Goal: Information Seeking & Learning: Learn about a topic

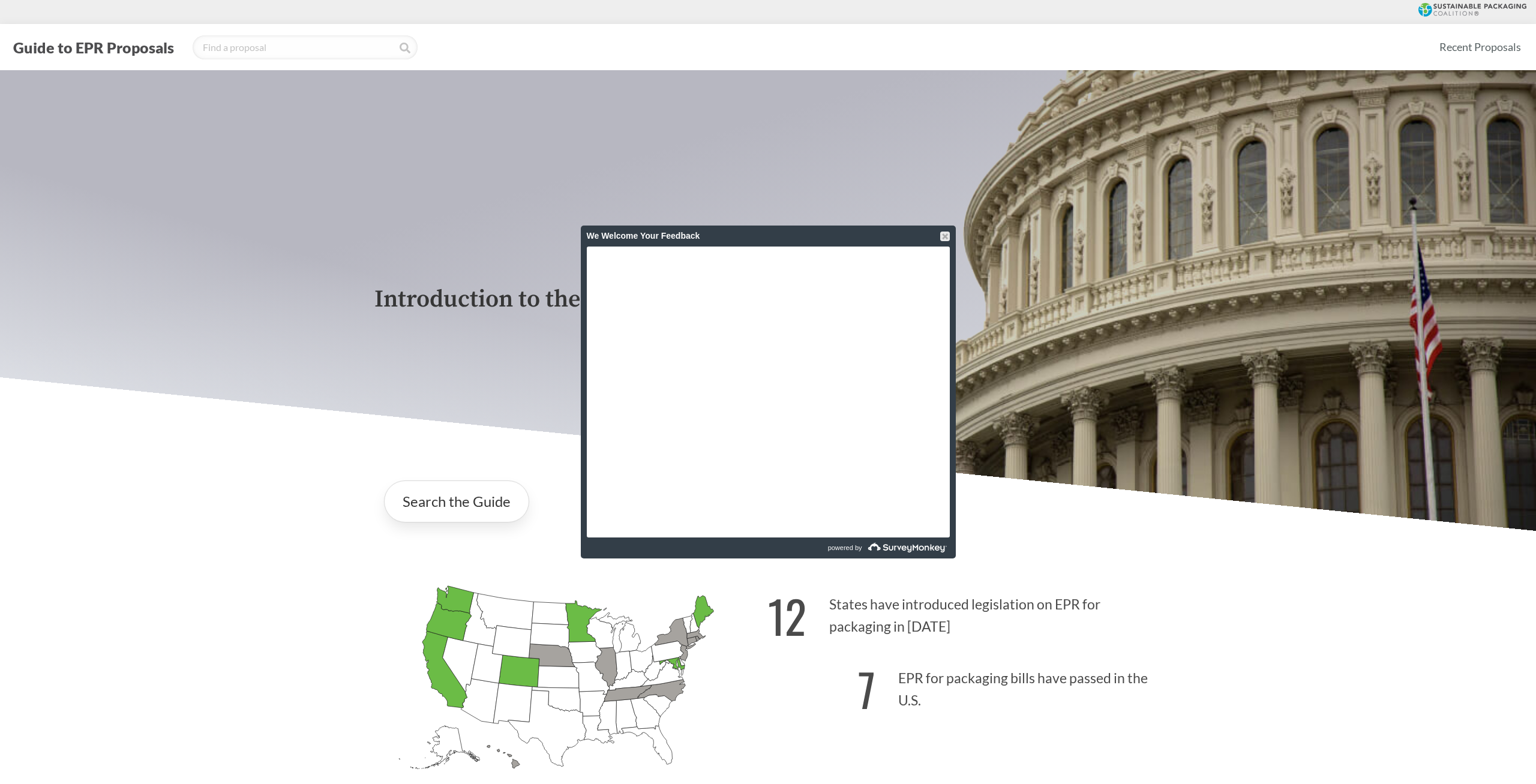
click at [331, 403] on div "Introduction to the Guide for EPR Proposals" at bounding box center [768, 301] width 1536 height 461
click at [942, 232] on div at bounding box center [945, 236] width 10 height 10
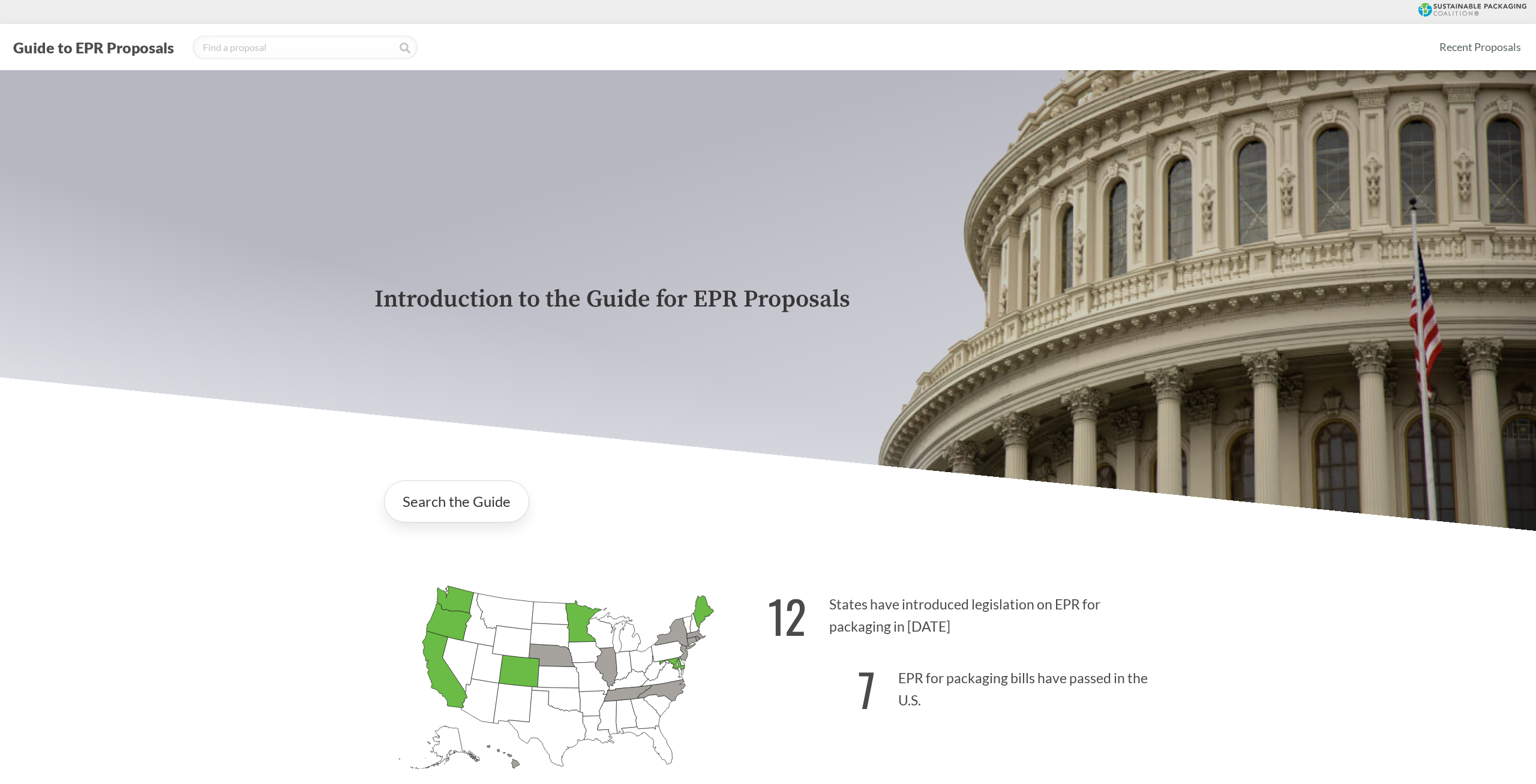
click at [809, 473] on div "Search the Guide" at bounding box center [768, 501] width 788 height 61
click at [726, 569] on div "[US_STATE] Introduced: [US_STATE] Introduced: [US_STATE] Introduced: [US_STATE]…" at bounding box center [768, 686] width 807 height 278
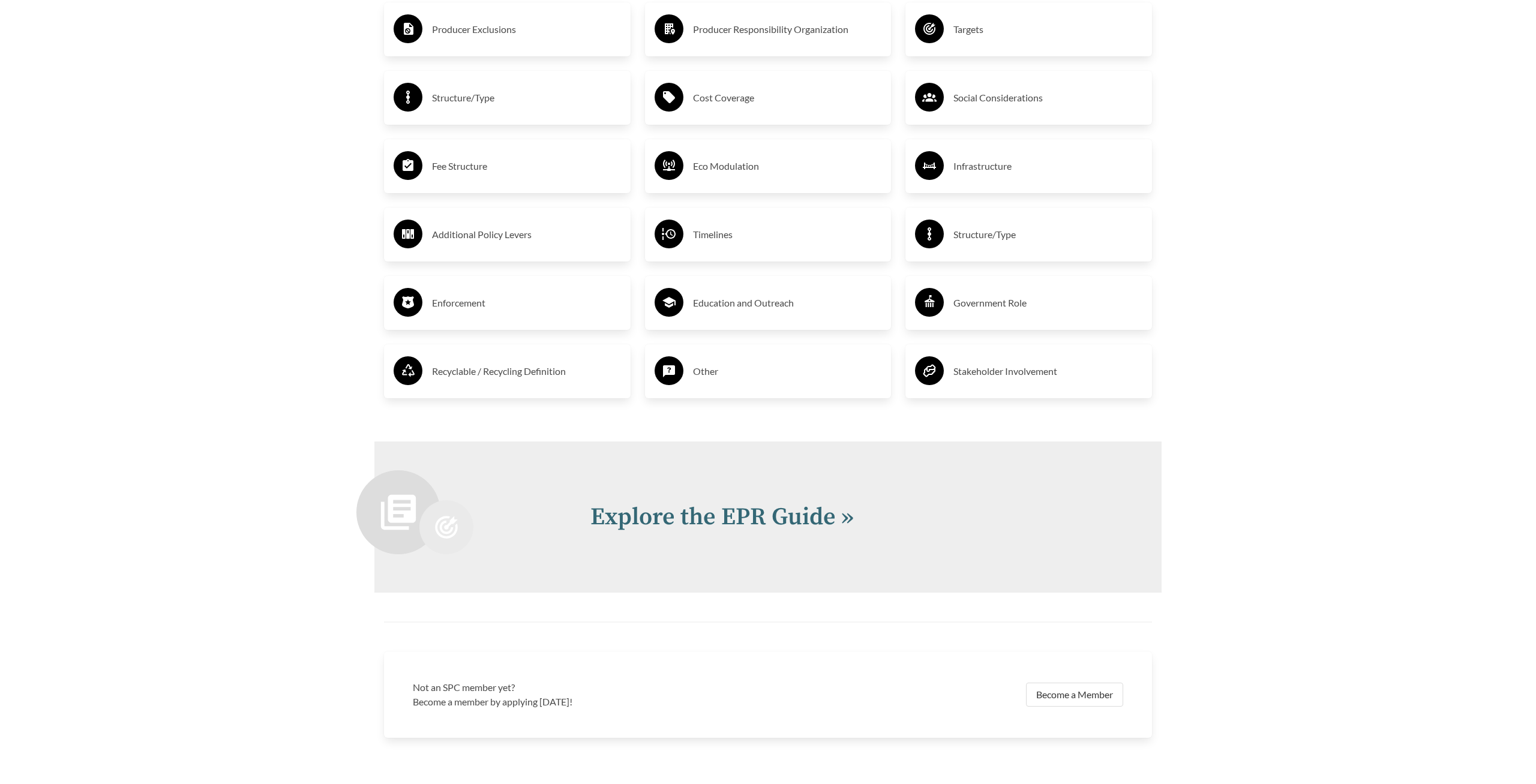
scroll to position [2371, 0]
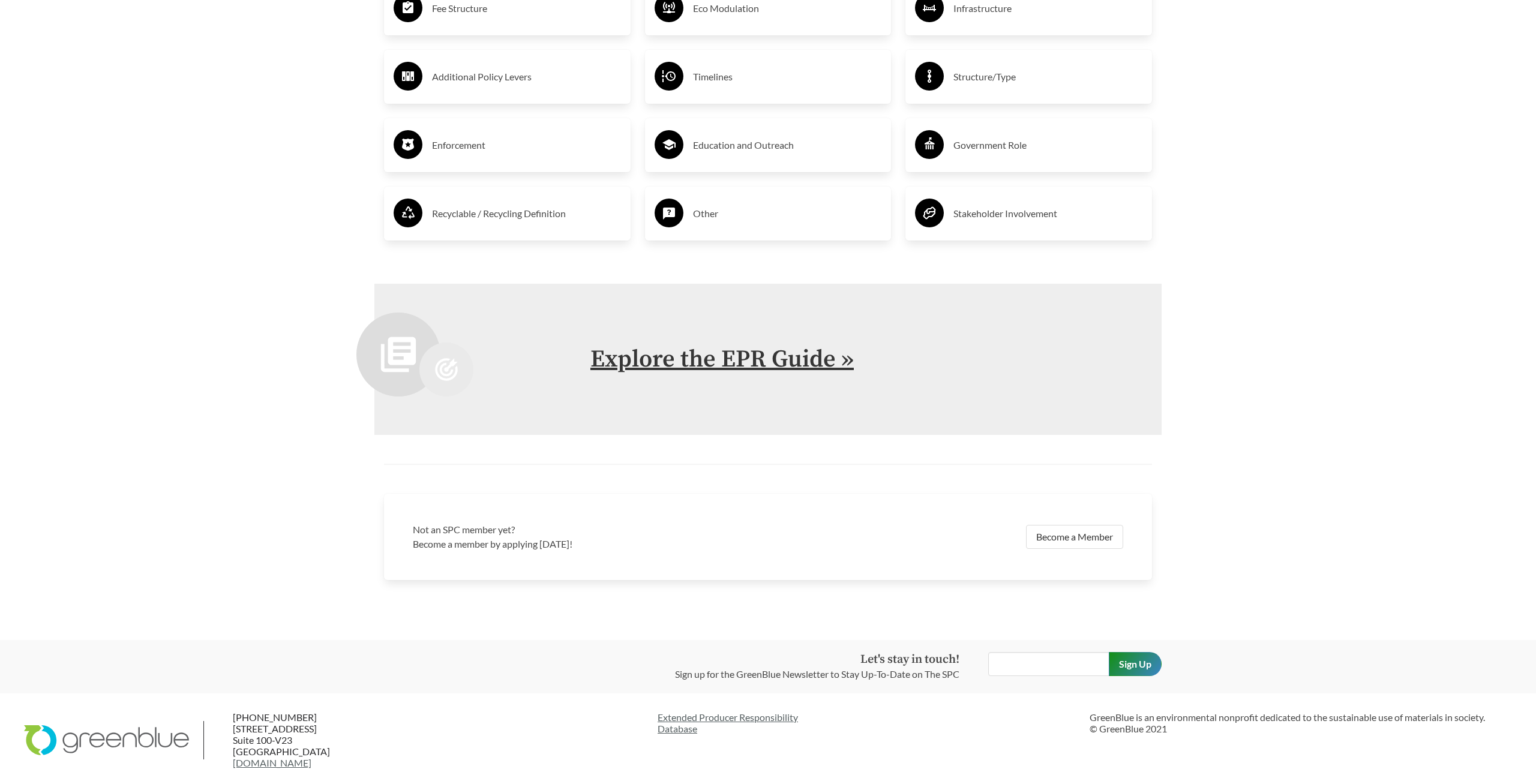
click at [736, 366] on link "Explore the EPR Guide »" at bounding box center [722, 359] width 264 height 30
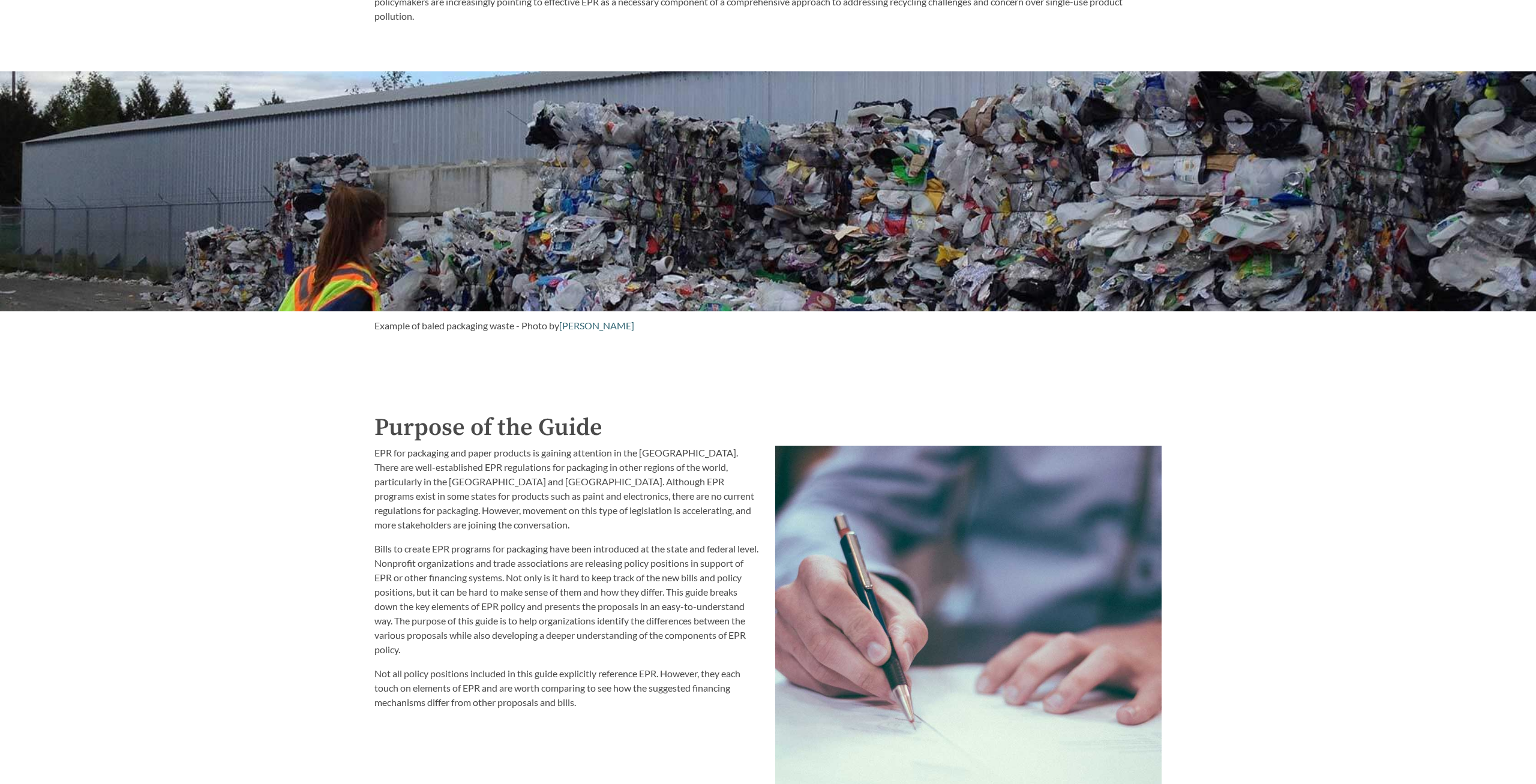
scroll to position [1310, 0]
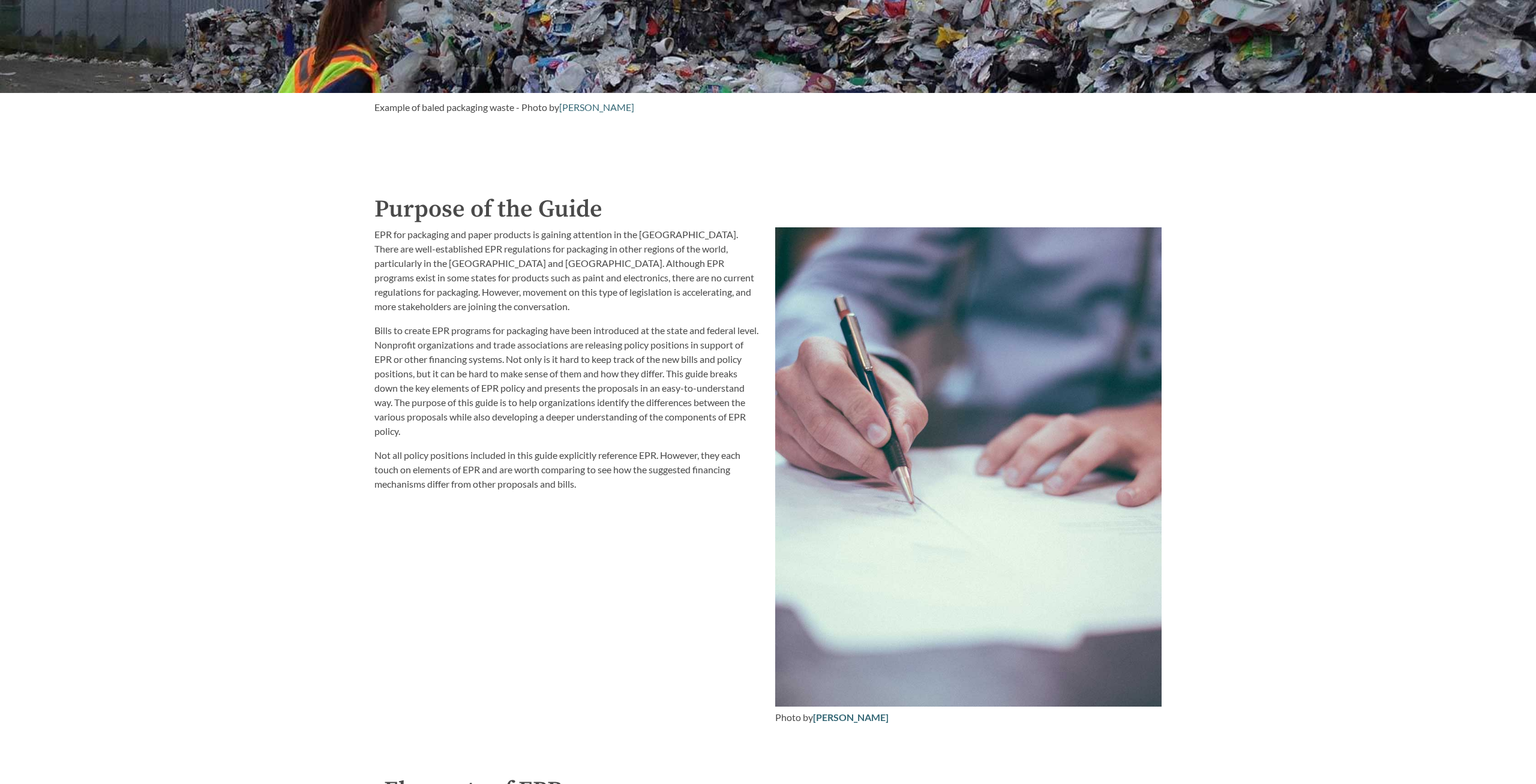
click at [352, 375] on div "Introduction to the Guide for EPR Proposals Search the Guide [US_STATE] Introdu…" at bounding box center [768, 305] width 1536 height 3091
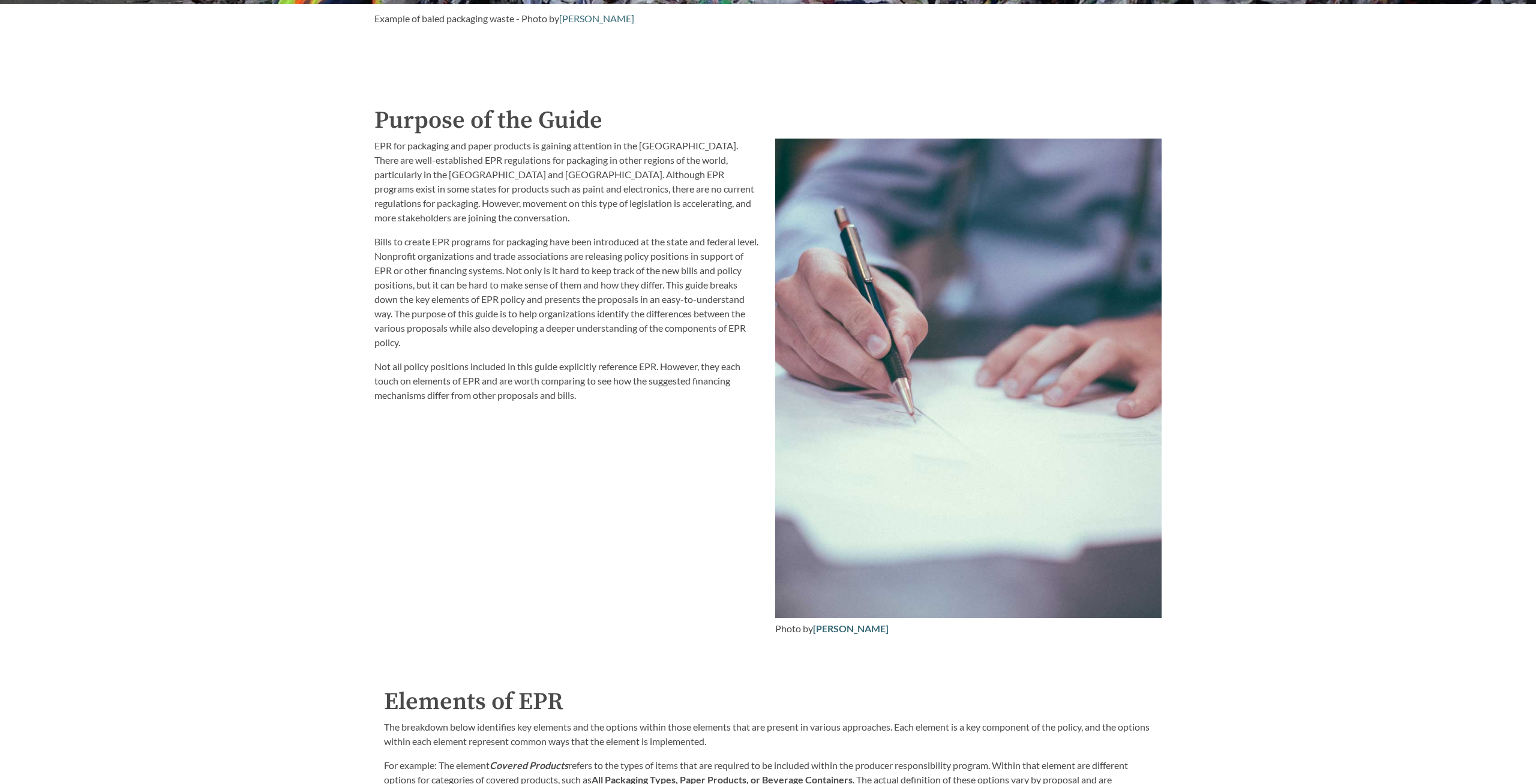
scroll to position [1436, 0]
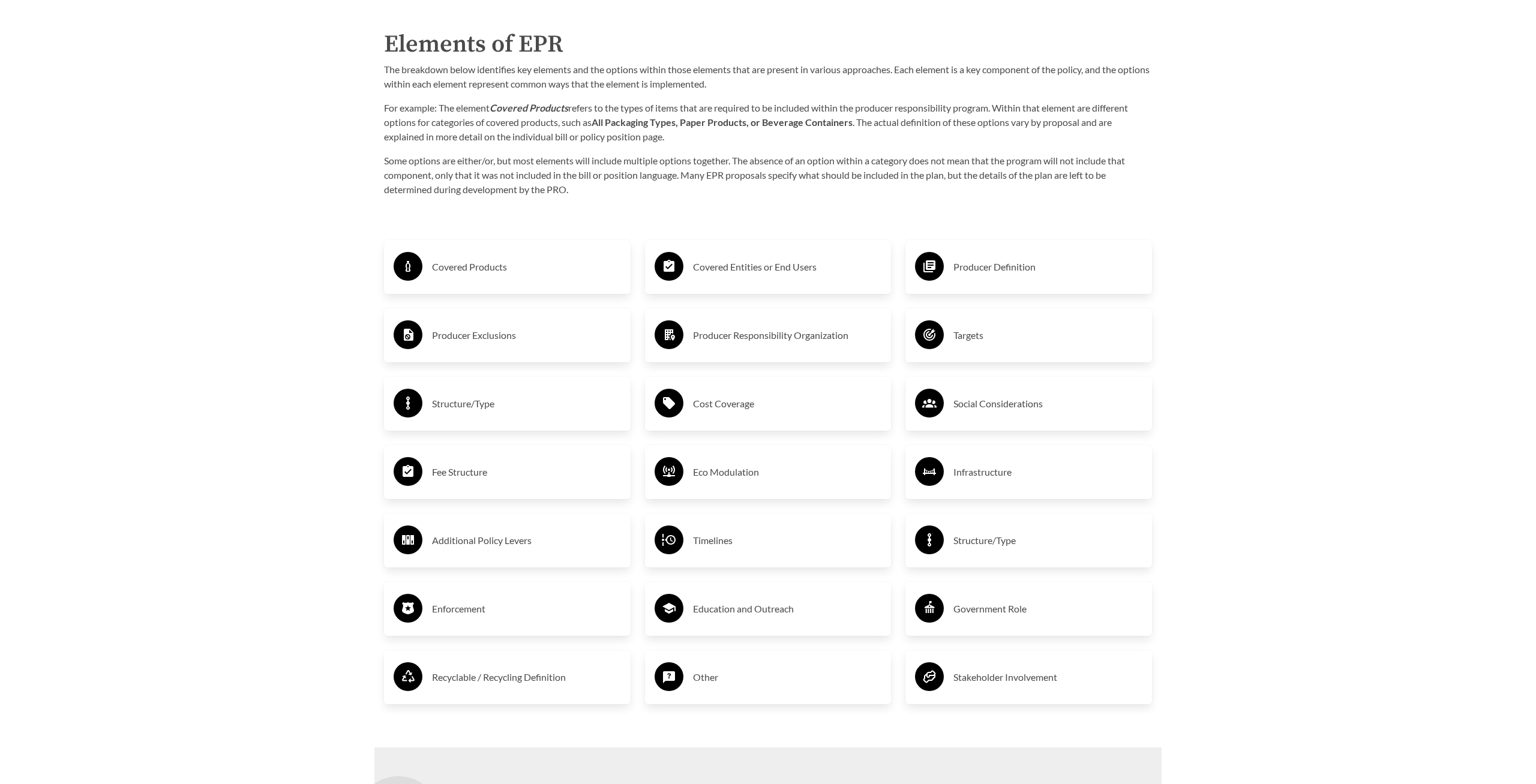
scroll to position [2060, 0]
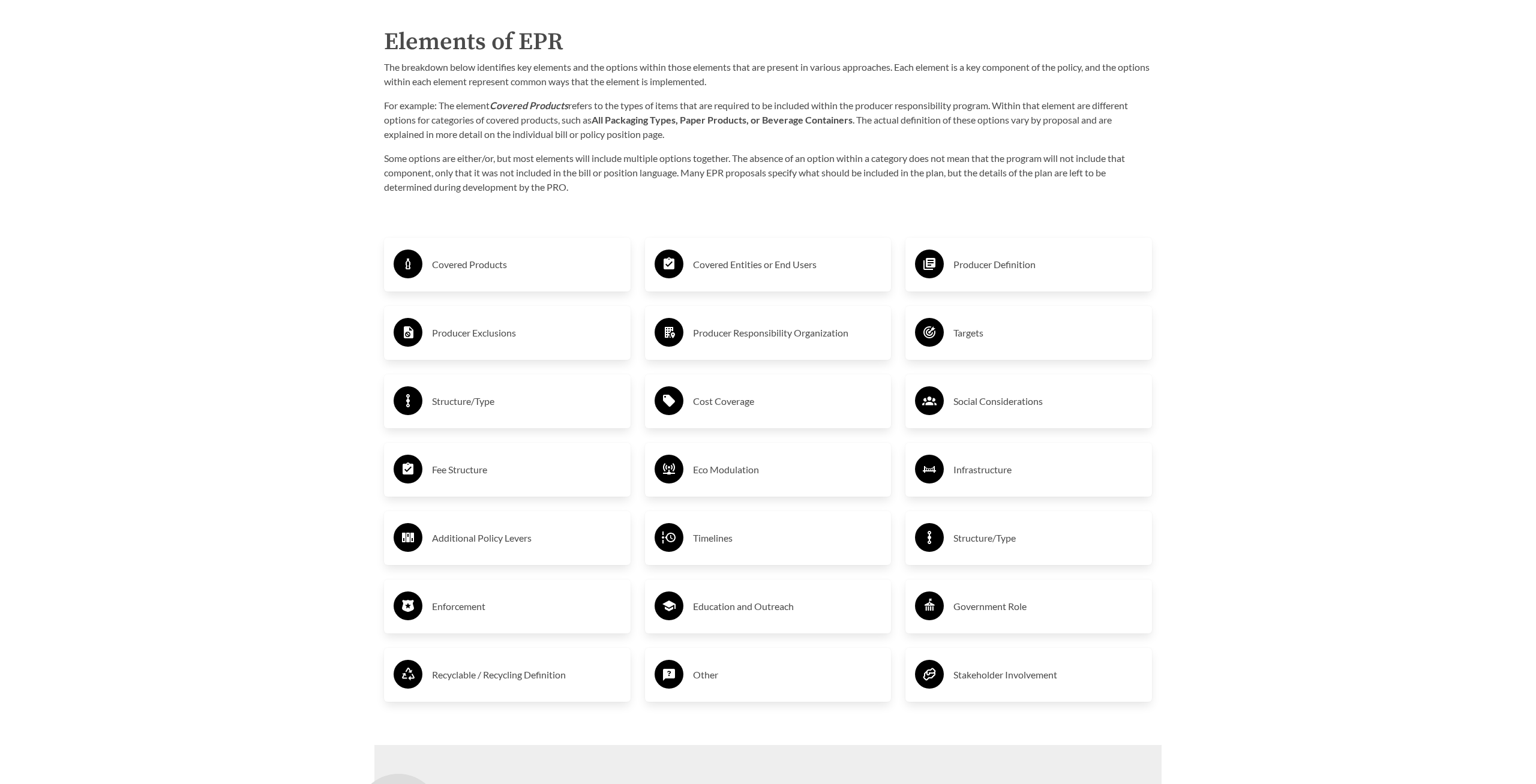
click at [480, 251] on div "Covered Products" at bounding box center [506, 265] width 227 height 35
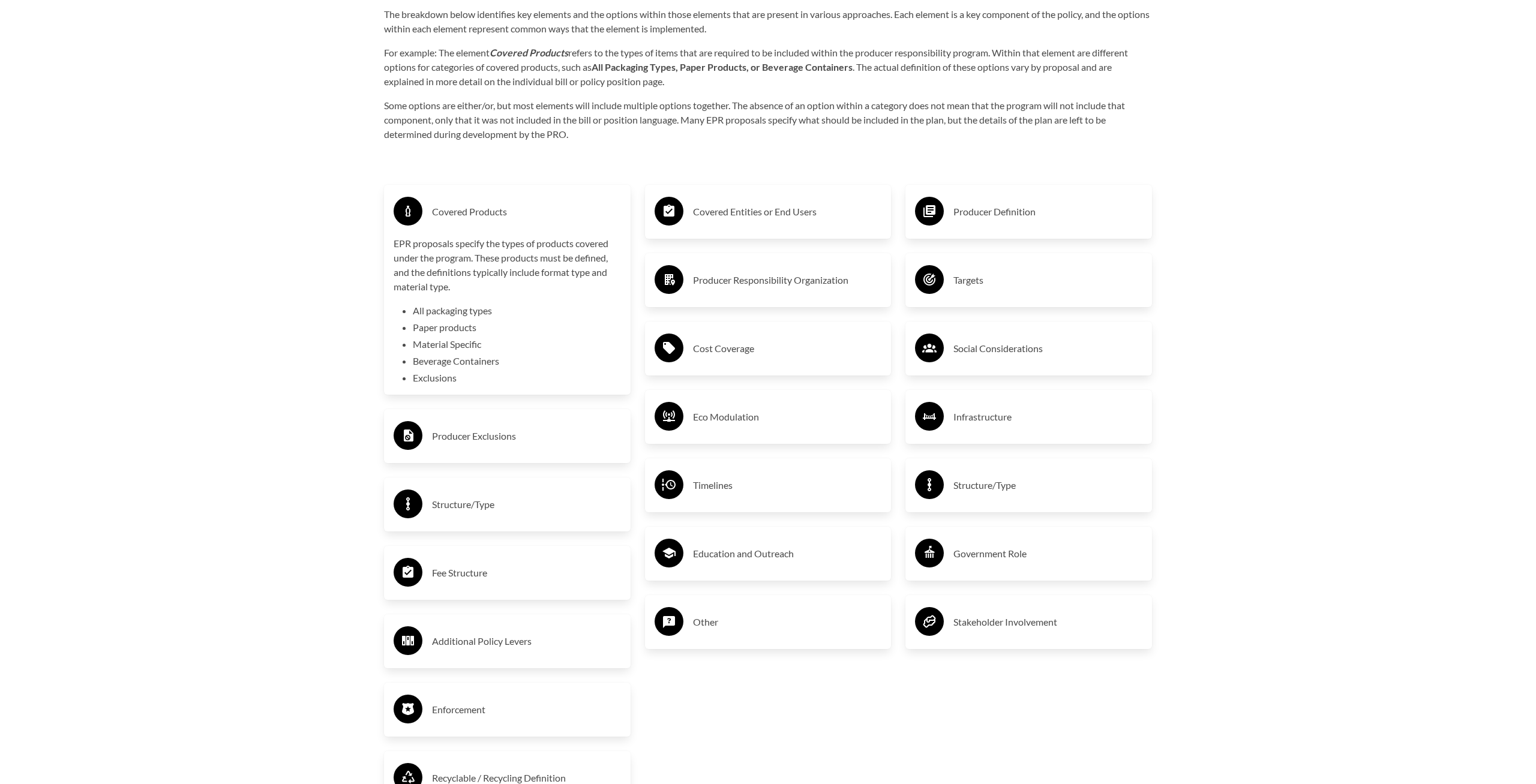
scroll to position [2371, 0]
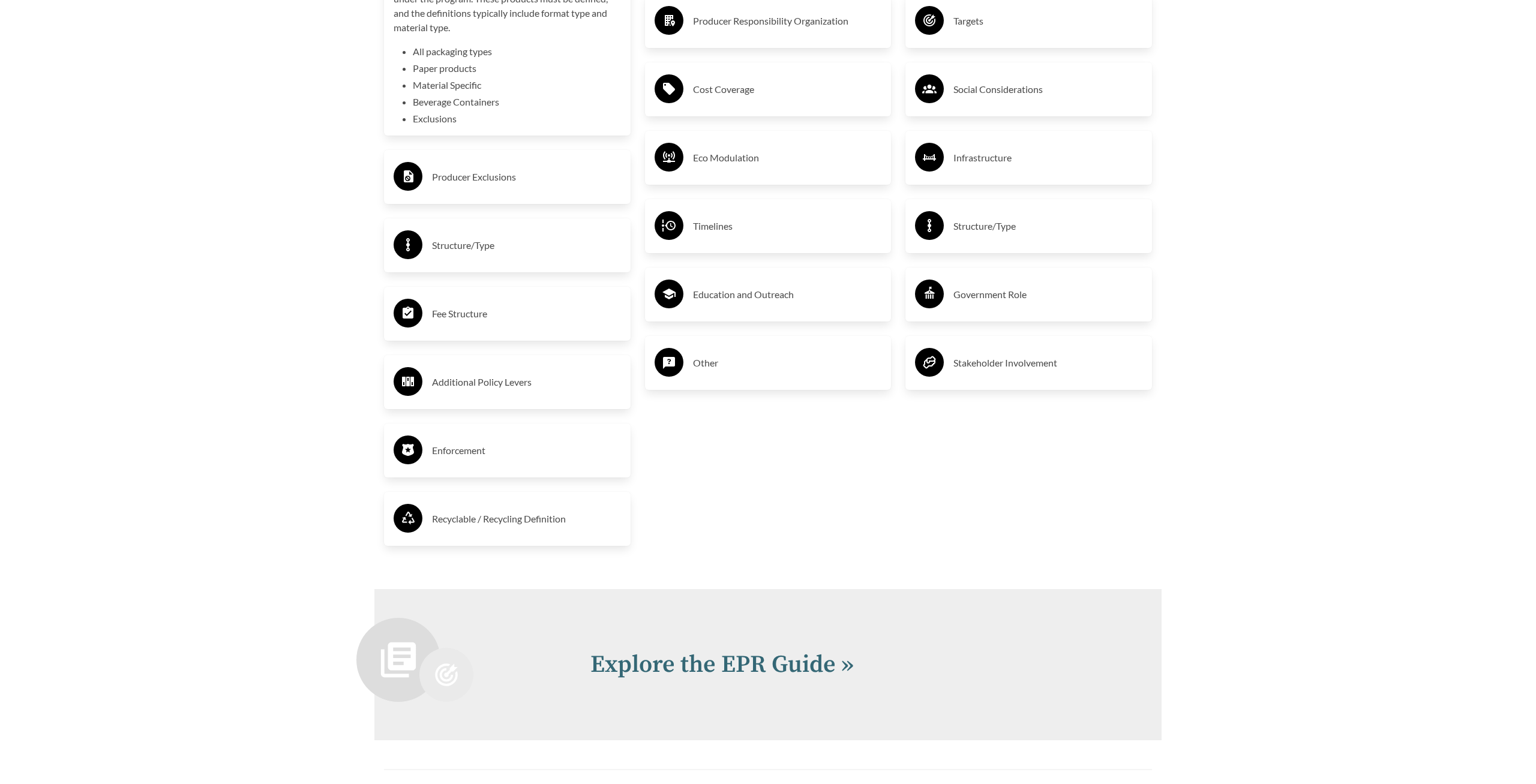
click at [459, 436] on div "Enforcement" at bounding box center [506, 451] width 227 height 35
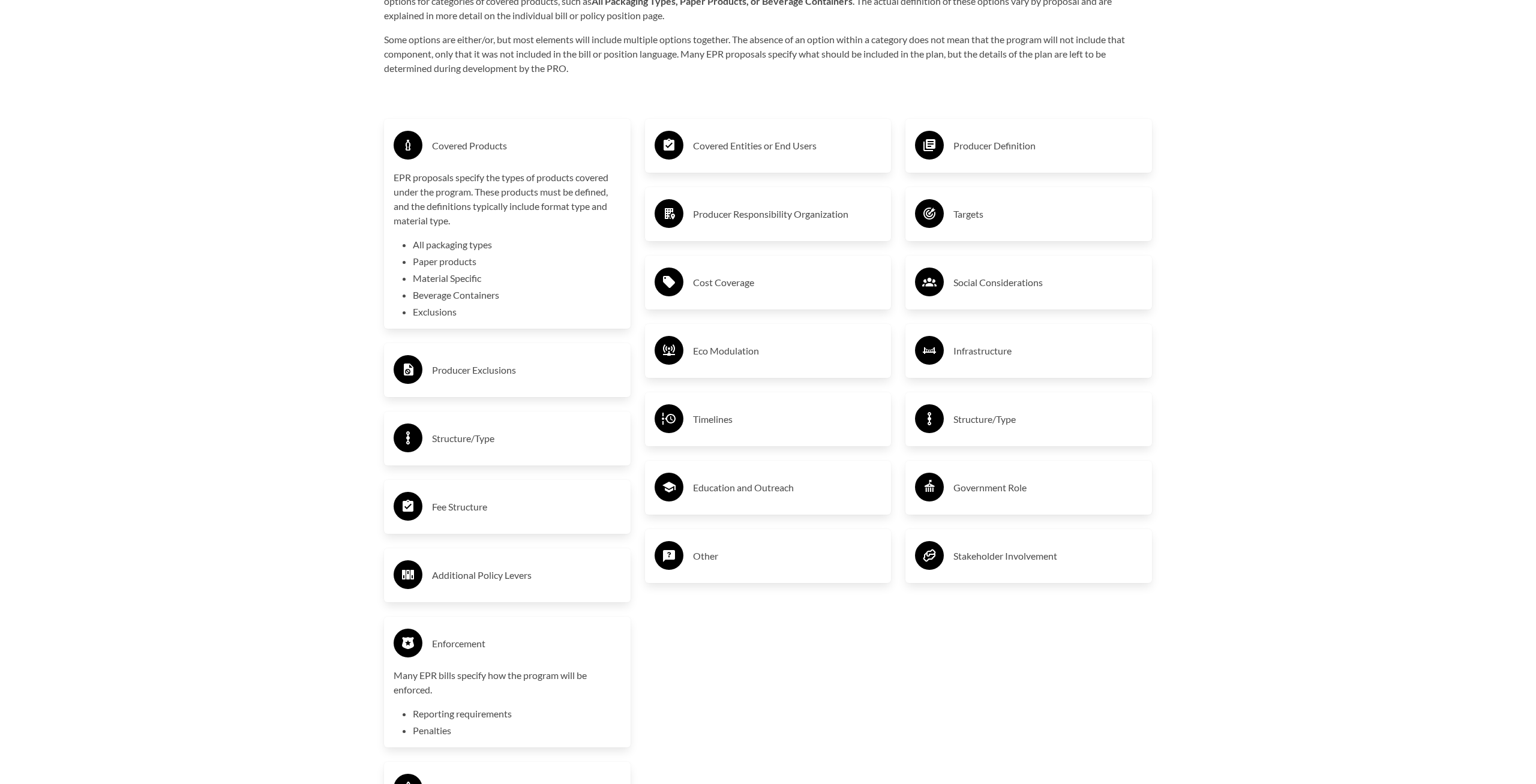
scroll to position [2184, 0]
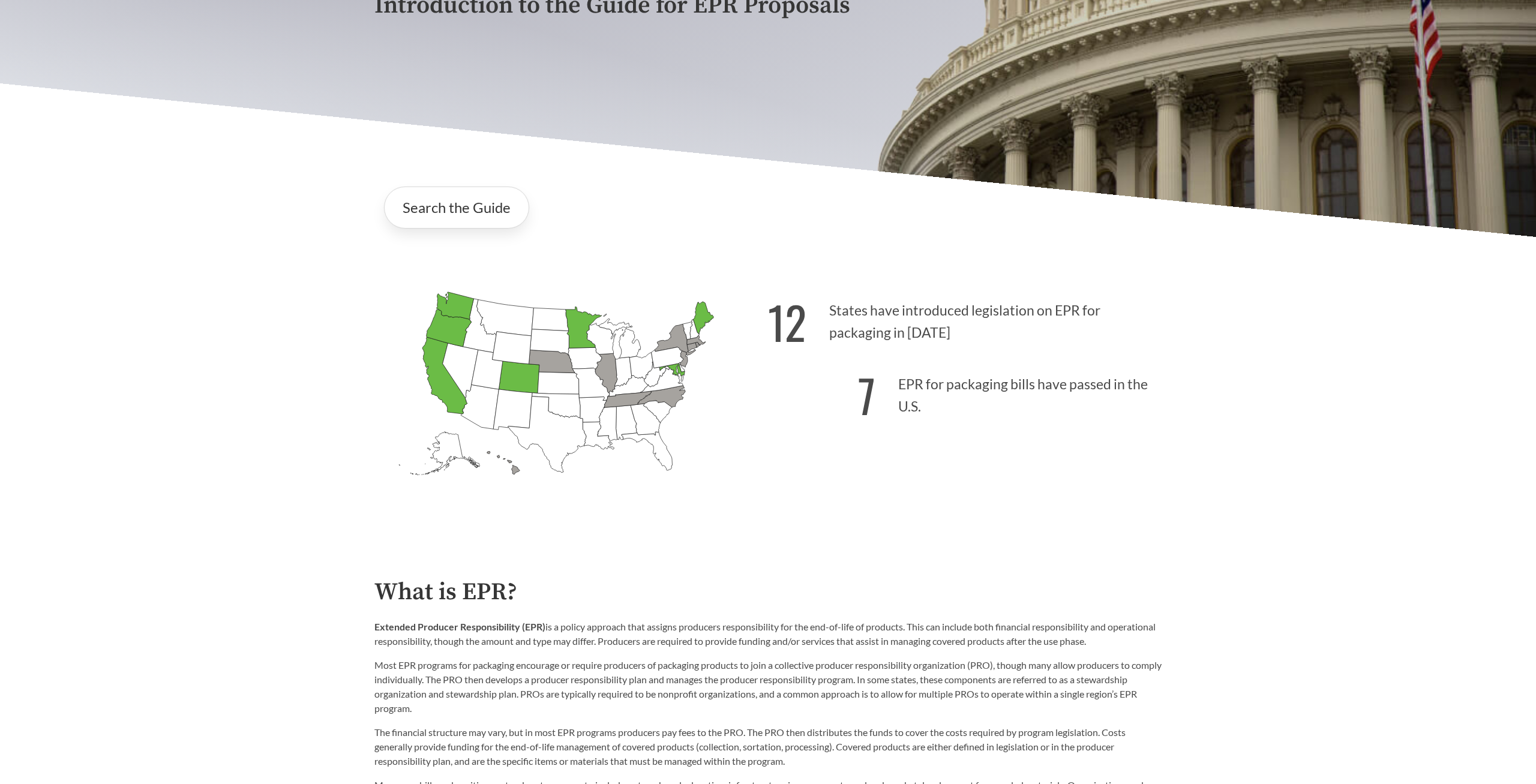
scroll to position [250, 0]
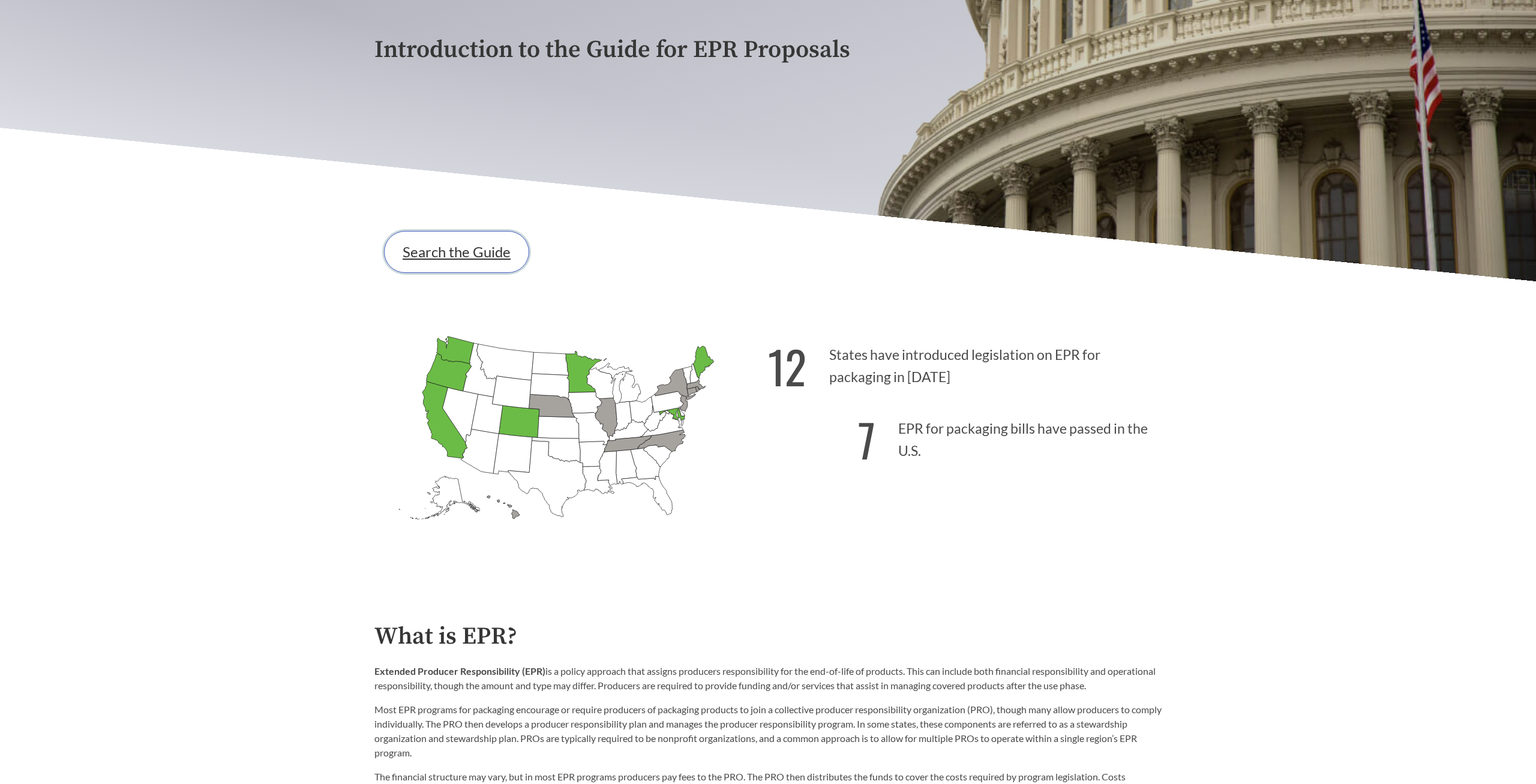
click at [455, 248] on link "Search the Guide" at bounding box center [456, 252] width 145 height 42
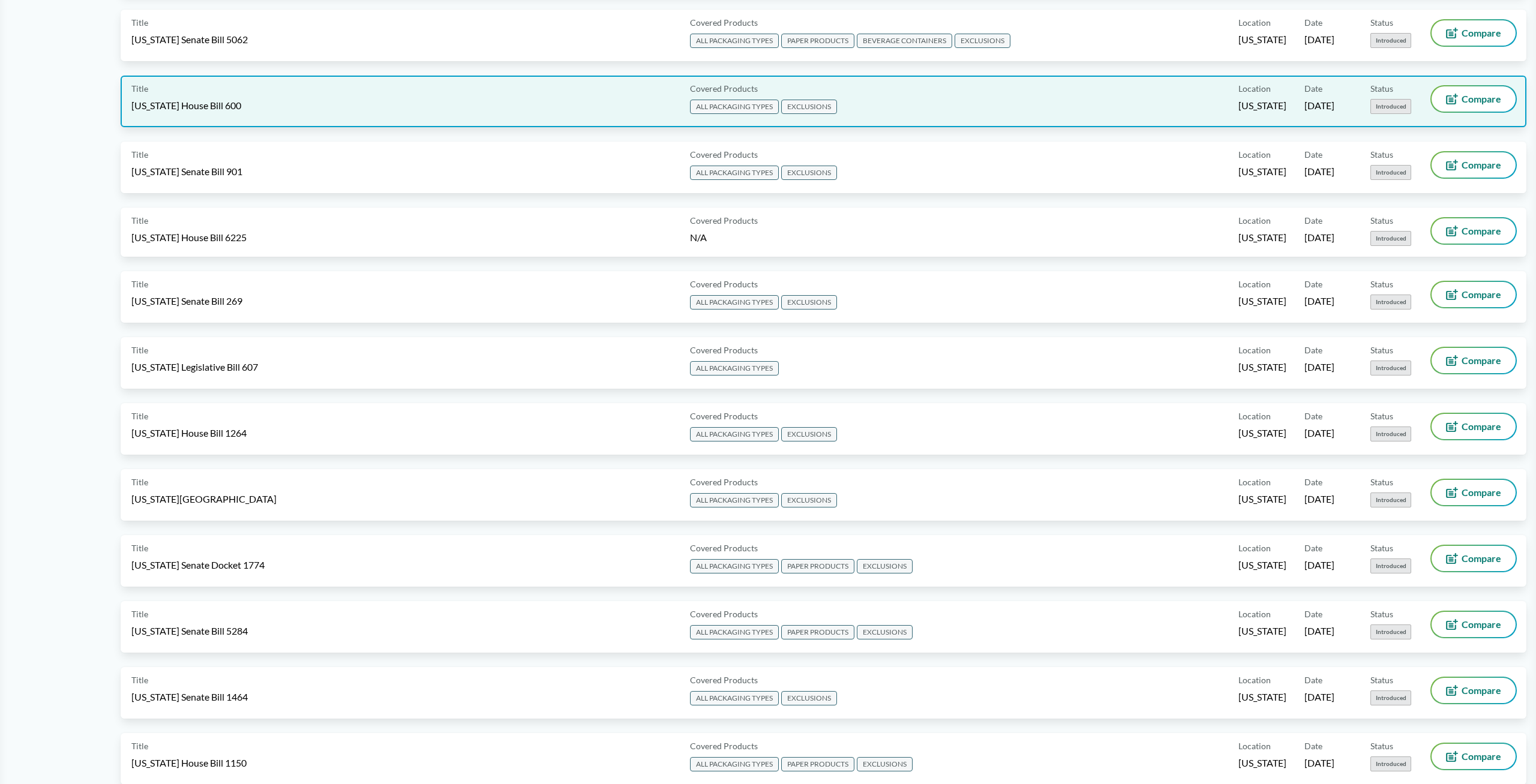
scroll to position [936, 0]
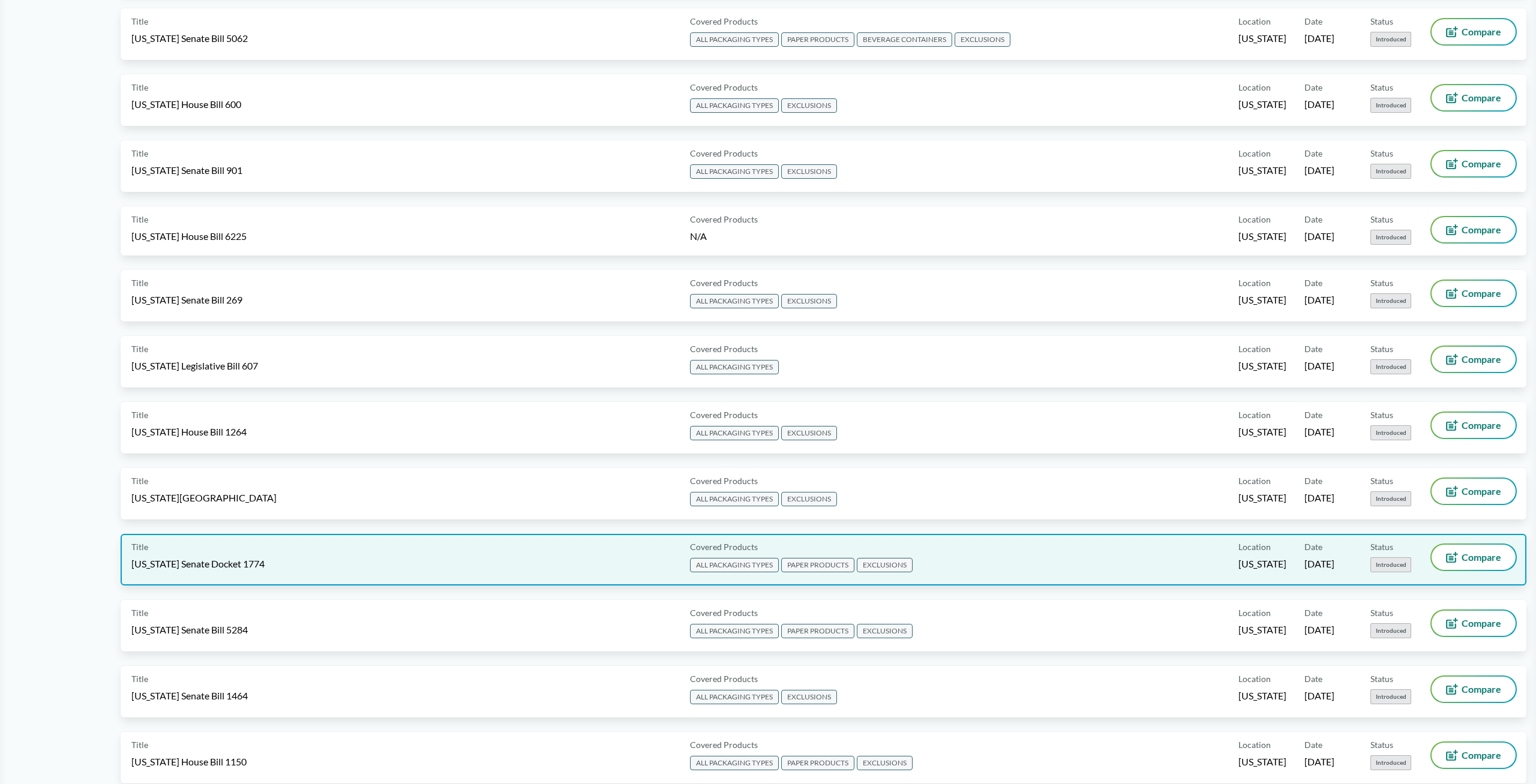
click at [210, 559] on span "[US_STATE] Senate Docket 1774" at bounding box center [198, 564] width 133 height 13
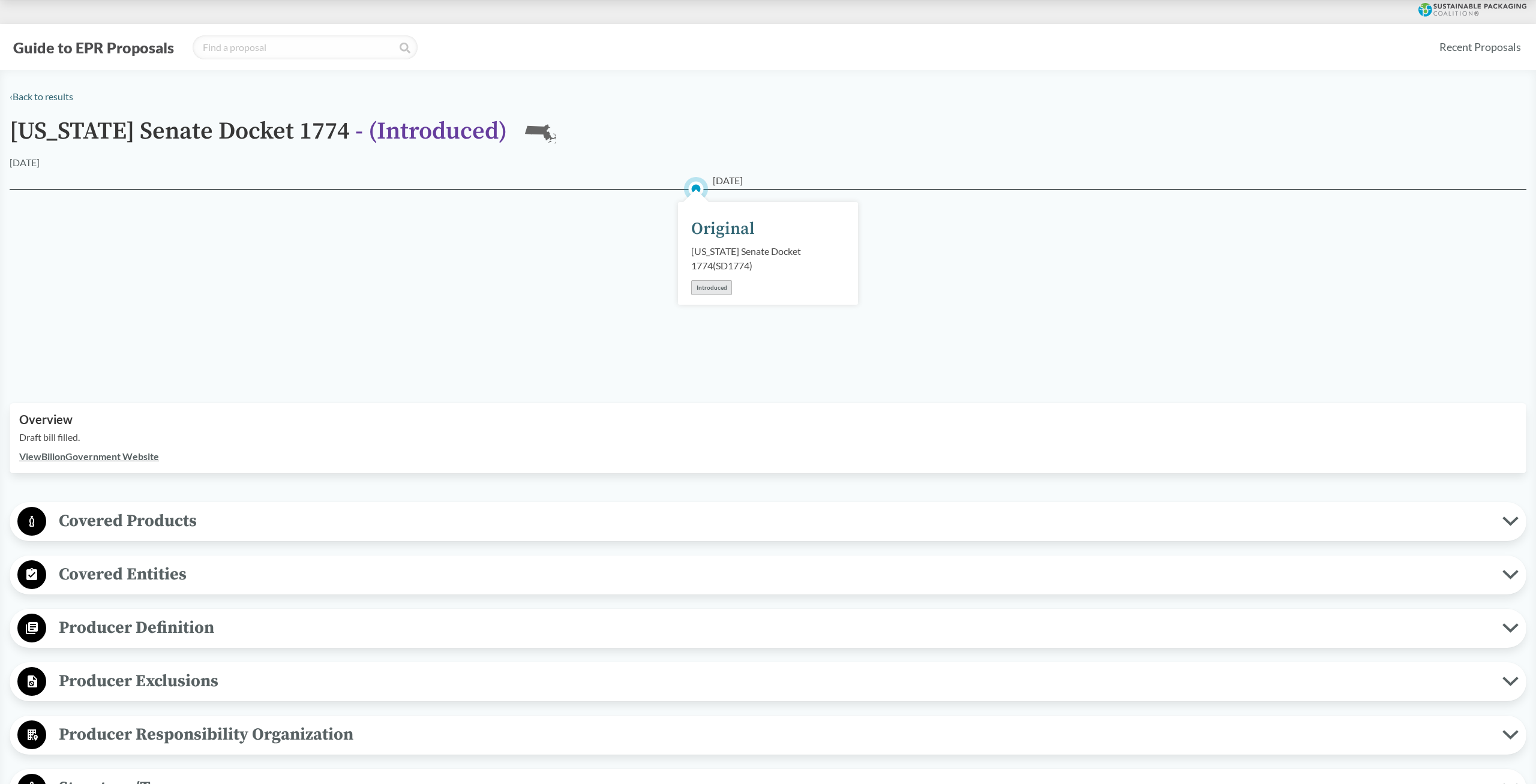
click at [88, 459] on link "View Bill on Government Website" at bounding box center [89, 456] width 140 height 11
click at [180, 521] on span "Covered Products" at bounding box center [775, 520] width 1457 height 27
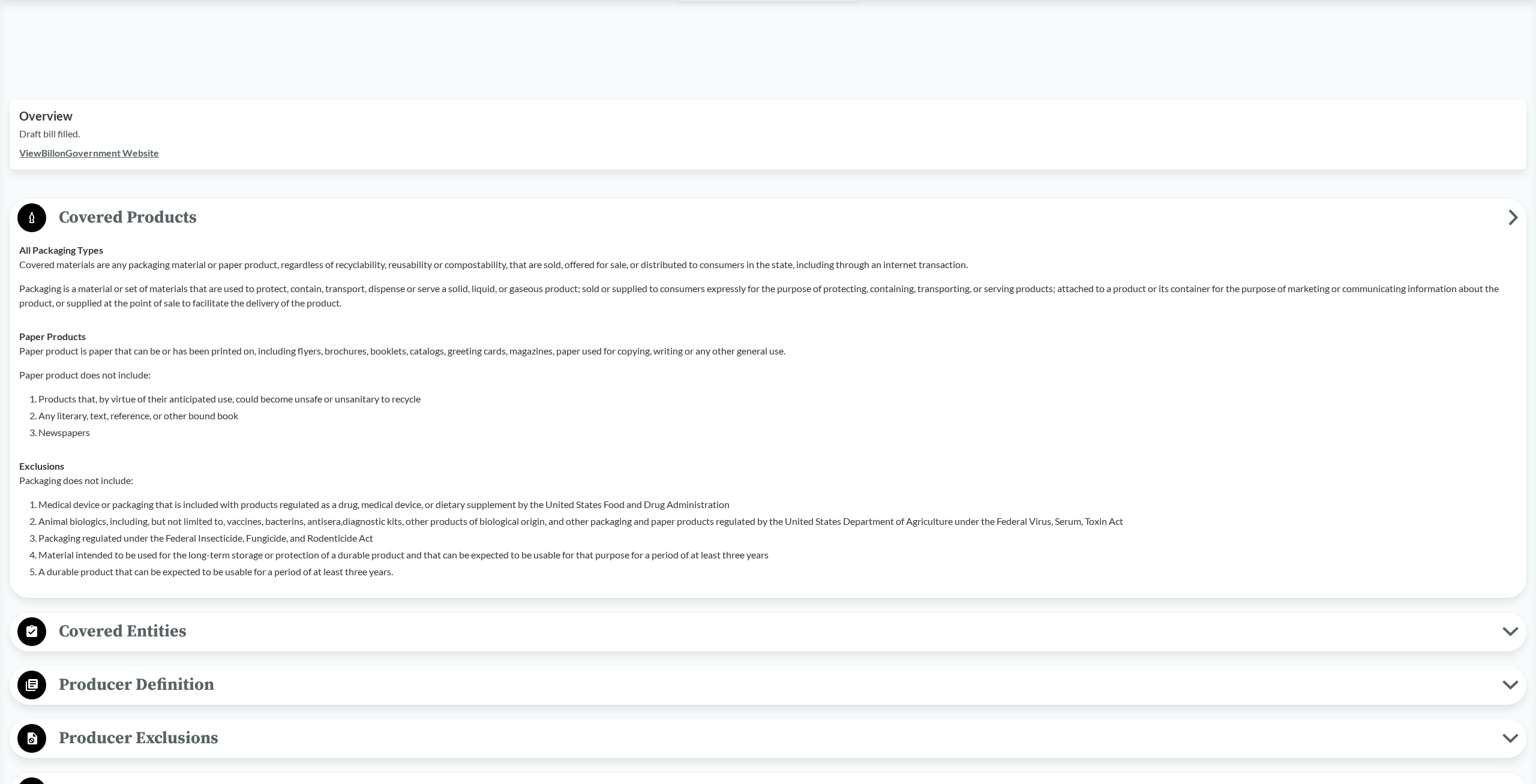
scroll to position [312, 0]
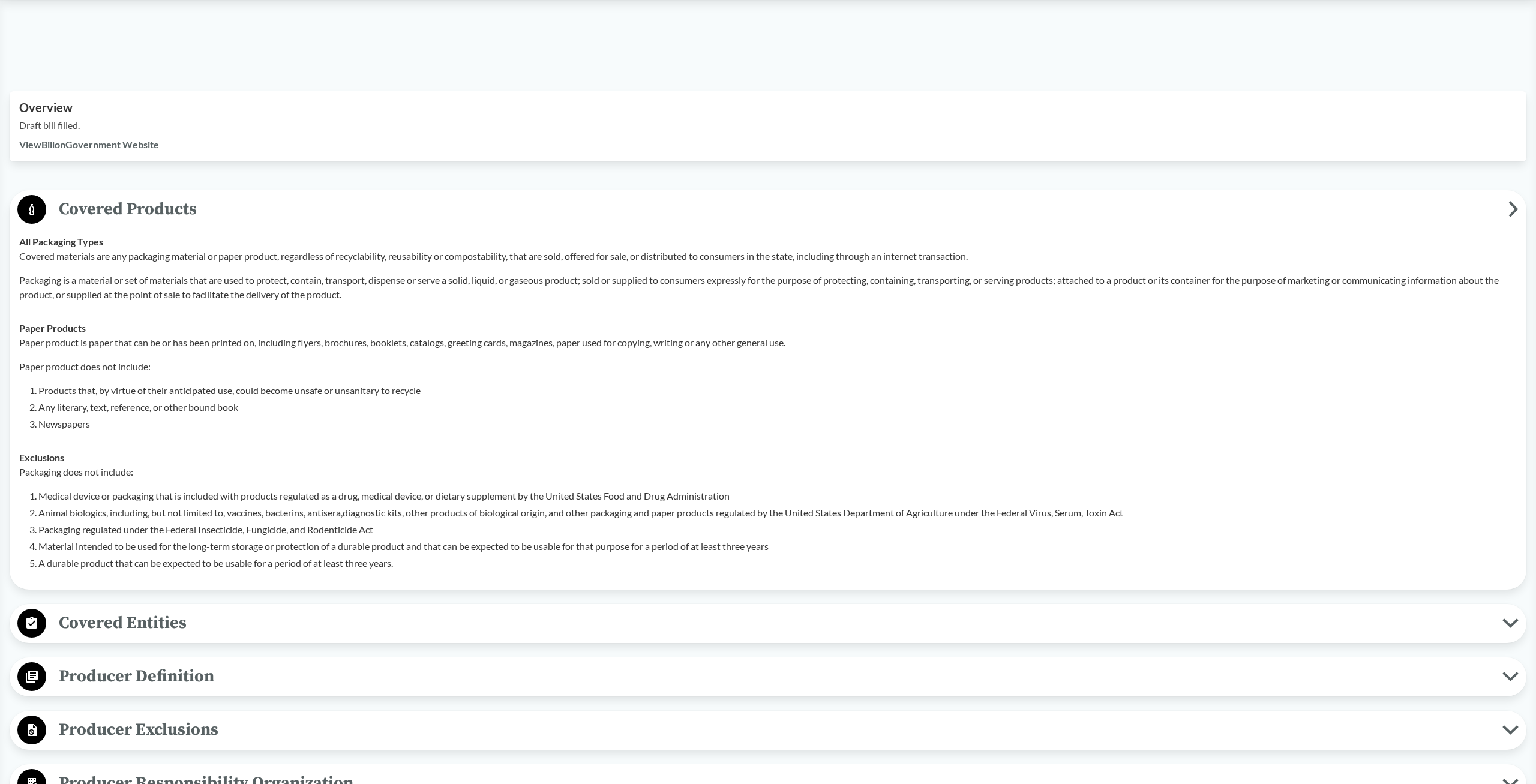
click at [554, 452] on div "Exclusions Packaging does not include: Medical device or packaging that is incl…" at bounding box center [768, 511] width 1498 height 120
